Goal: Find specific page/section: Find specific page/section

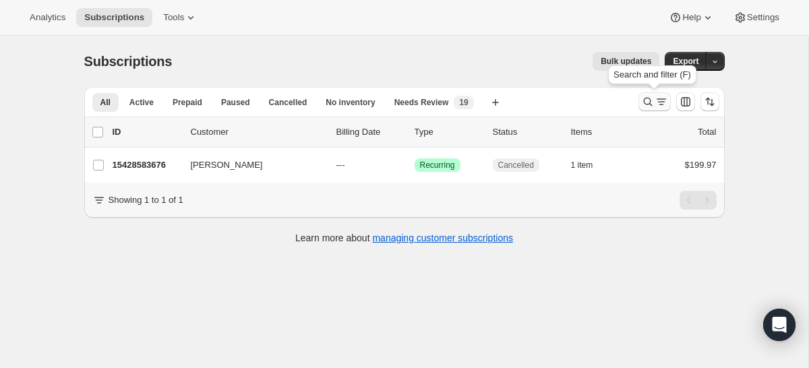
click at [649, 105] on icon "Search and filter results" at bounding box center [647, 101] width 13 height 13
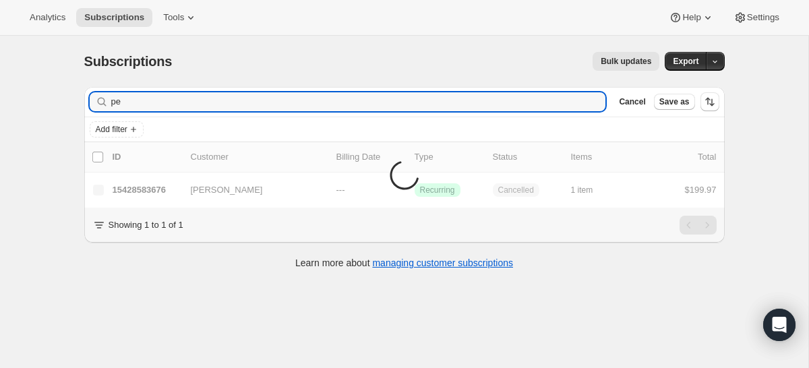
type input "p"
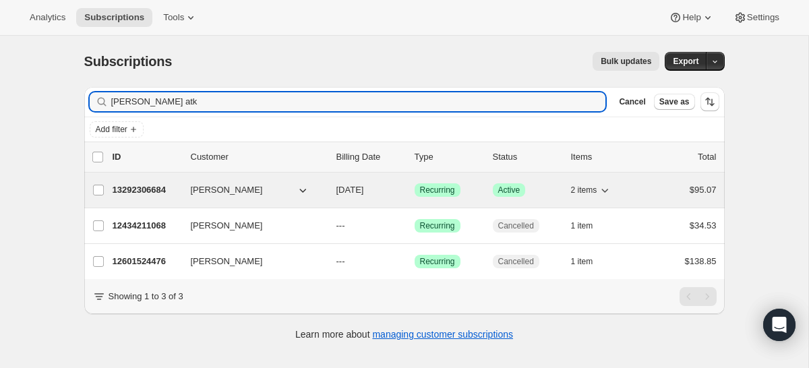
type input "[PERSON_NAME] atk"
click at [150, 186] on p "13292306684" at bounding box center [146, 189] width 67 height 13
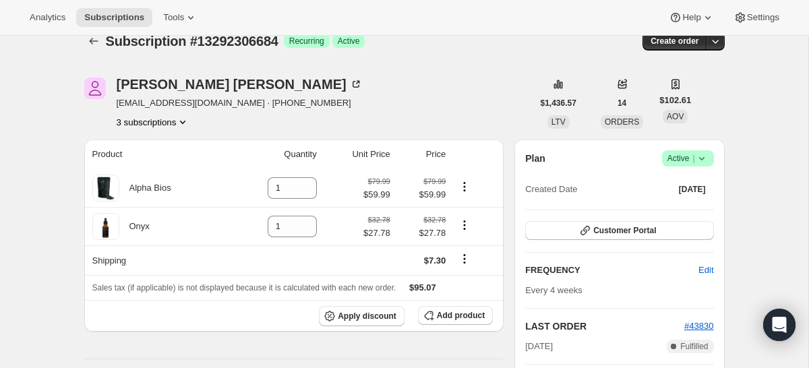
scroll to position [16, 0]
